Goal: Navigation & Orientation: Find specific page/section

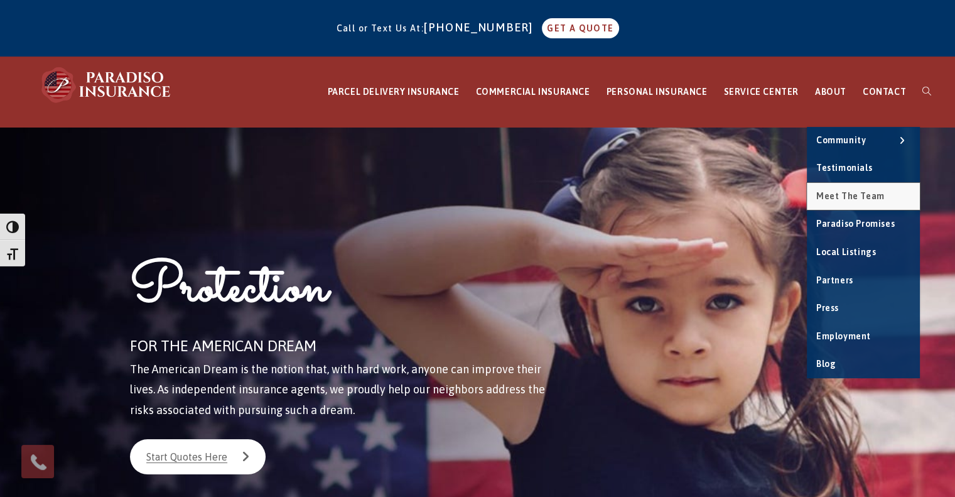
click at [847, 198] on span "Meet the Team" at bounding box center [851, 196] width 68 height 10
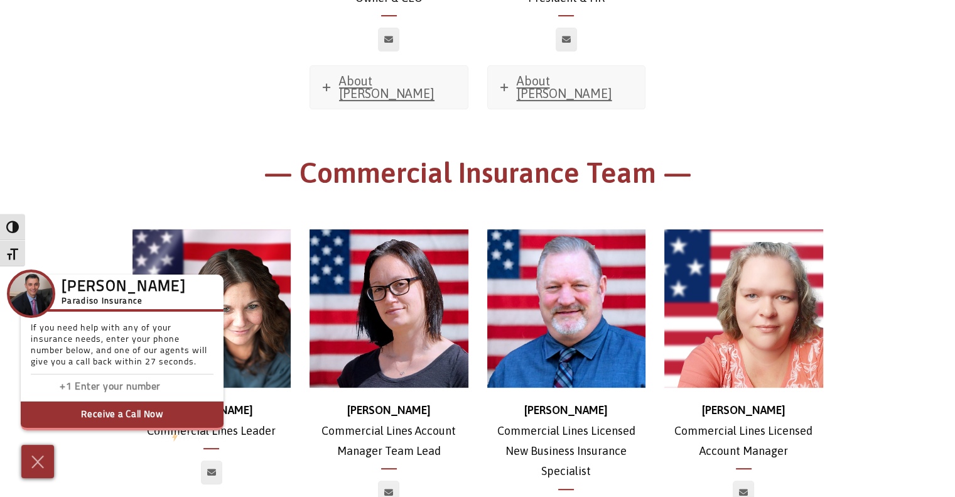
scroll to position [504, 0]
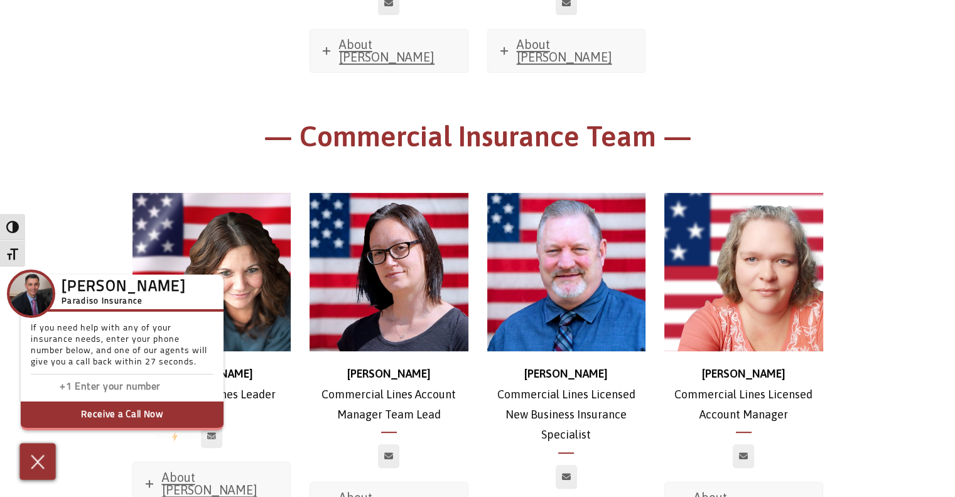
click at [38, 464] on img at bounding box center [38, 461] width 21 height 22
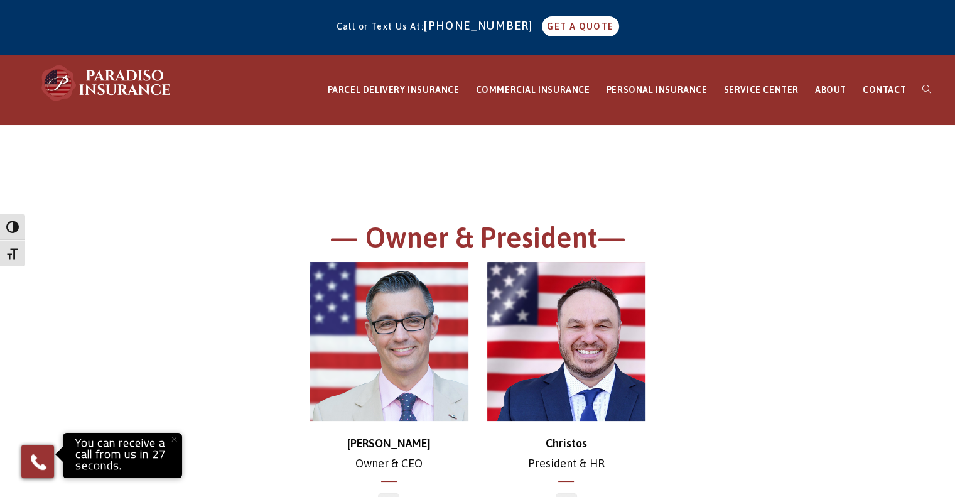
scroll to position [0, 0]
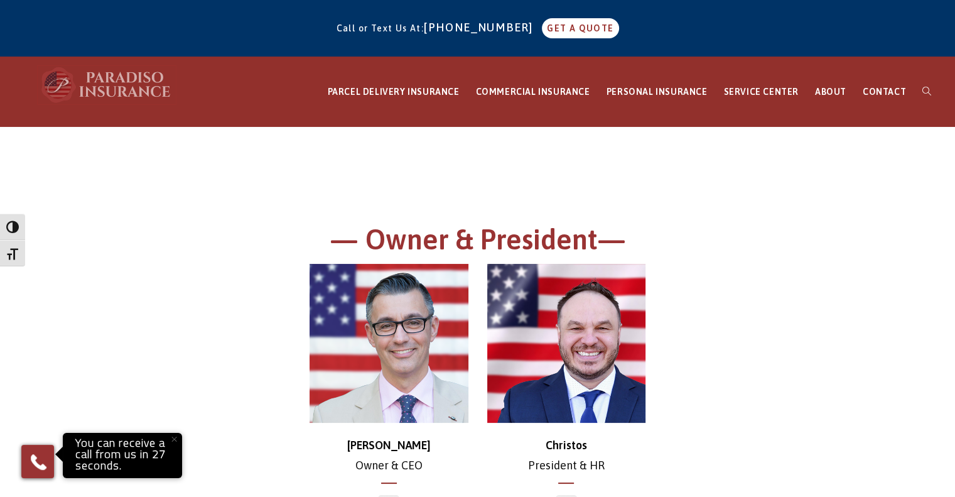
click at [125, 71] on img at bounding box center [107, 85] width 138 height 38
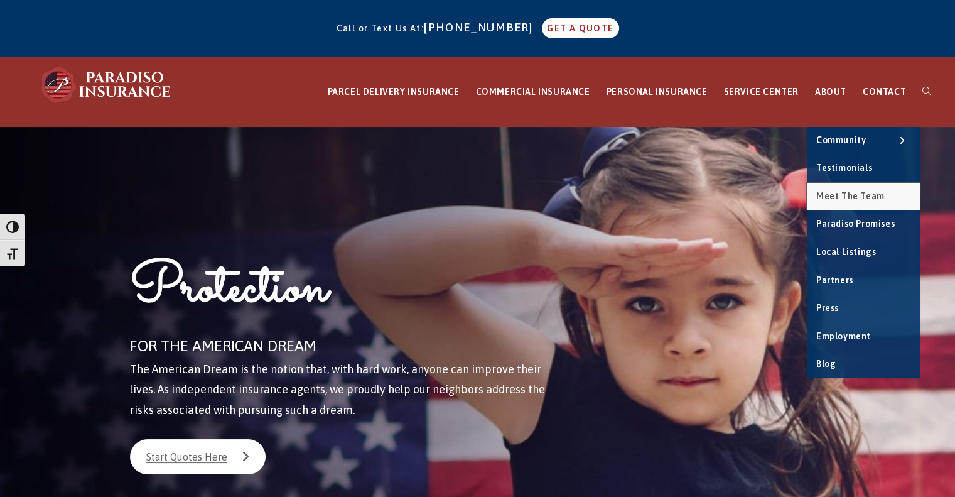
click at [840, 195] on span "Meet the Team" at bounding box center [851, 196] width 68 height 10
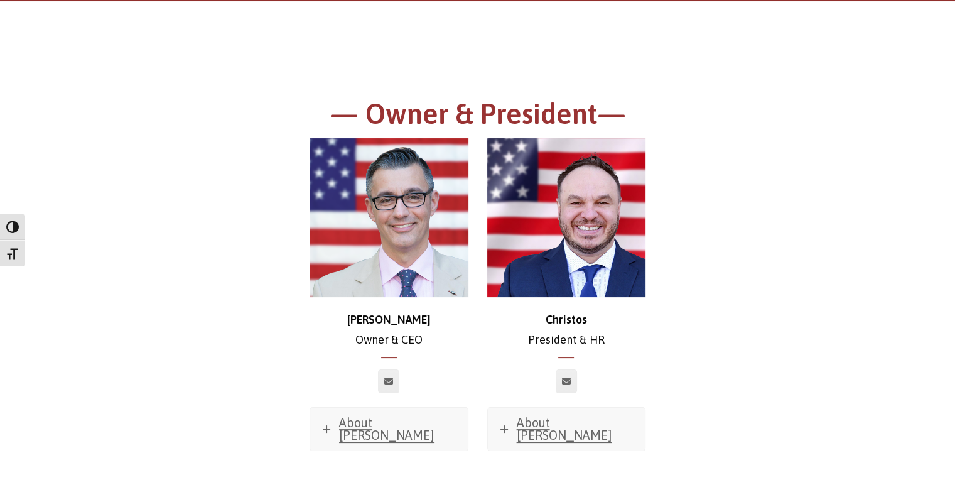
scroll to position [63, 0]
